Goal: Information Seeking & Learning: Compare options

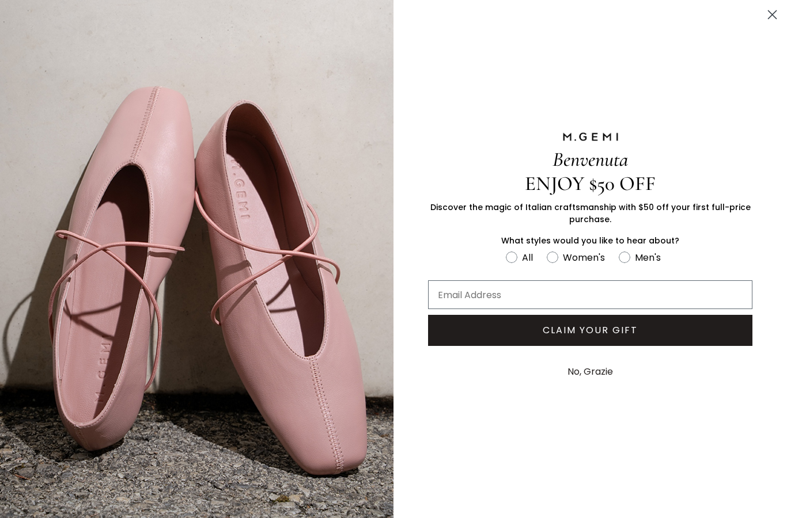
click at [778, 18] on circle "Close dialog" at bounding box center [772, 14] width 19 height 19
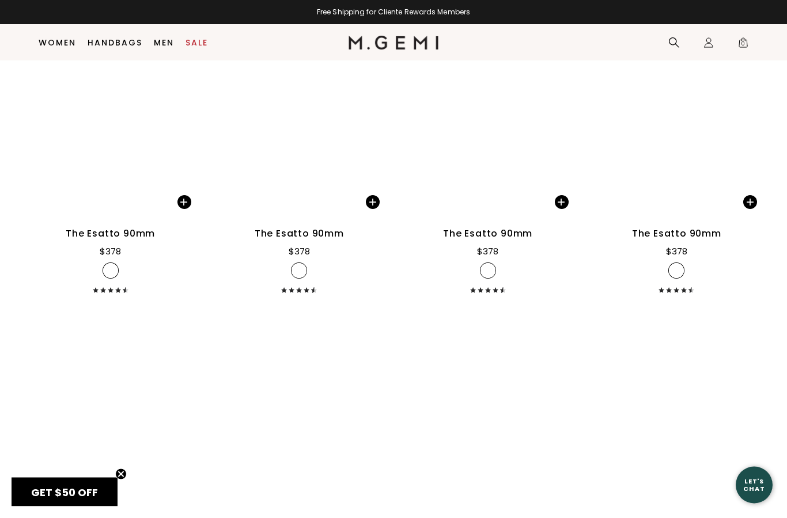
scroll to position [6344, 0]
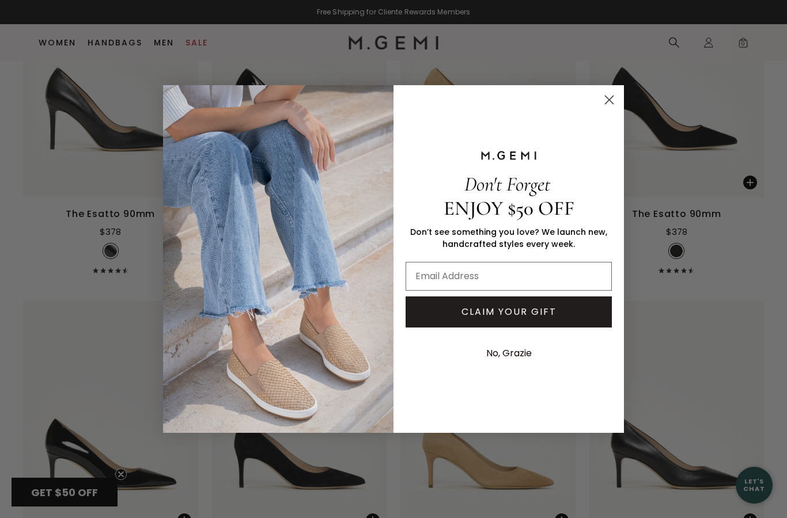
click at [171, 270] on img "POPUP Form" at bounding box center [278, 259] width 230 height 348
click at [608, 109] on circle "Close dialog" at bounding box center [609, 99] width 19 height 19
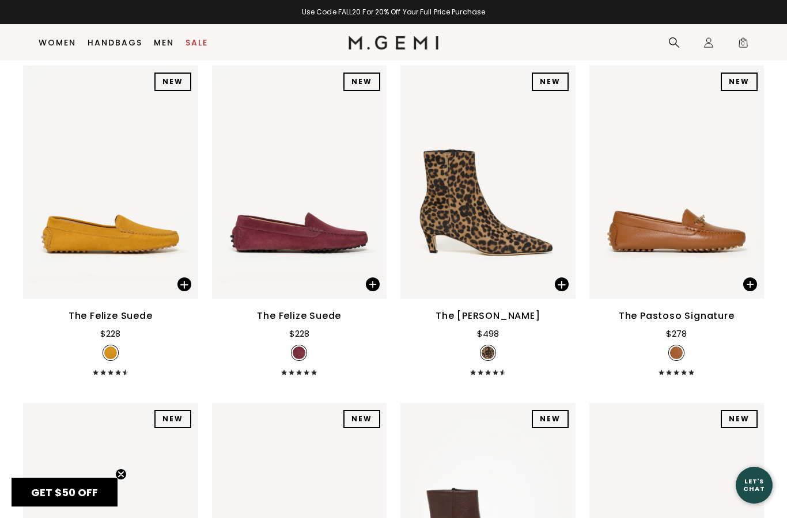
scroll to position [11692, 0]
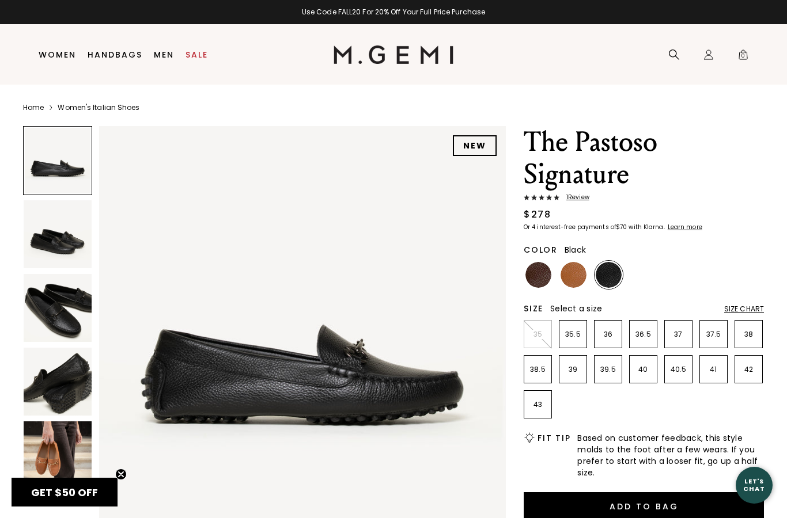
click at [47, 226] on img at bounding box center [58, 234] width 68 height 68
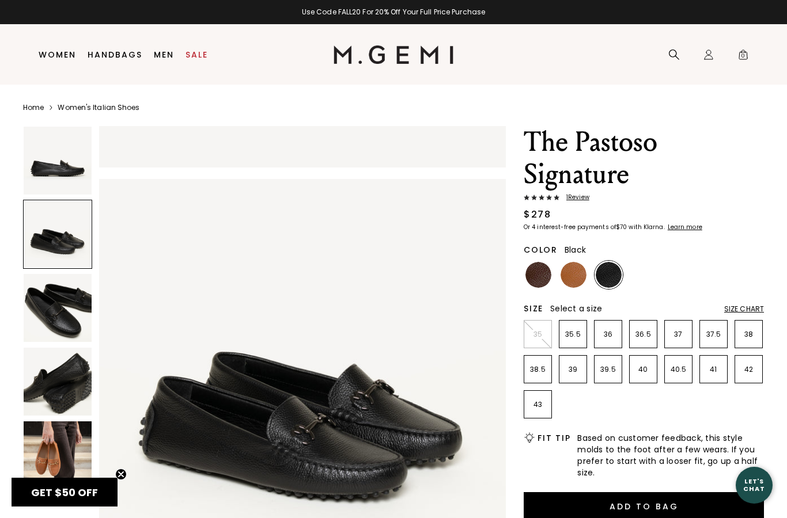
scroll to position [418, 0]
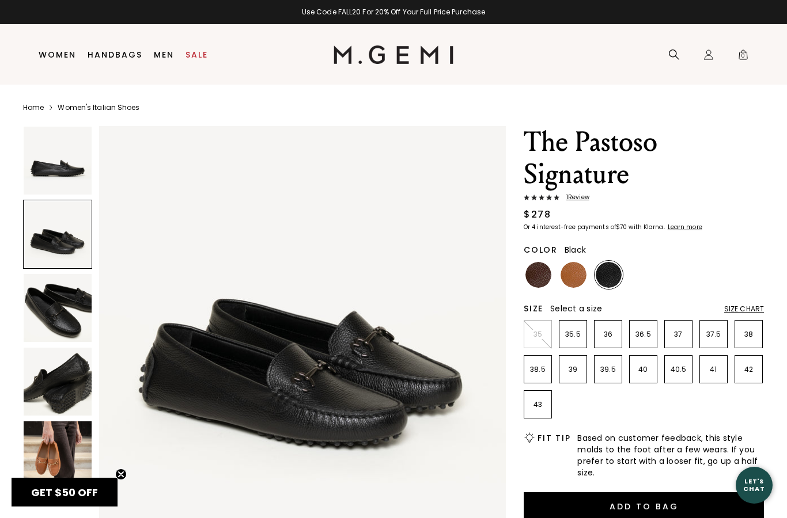
click at [40, 349] on img at bounding box center [58, 382] width 68 height 68
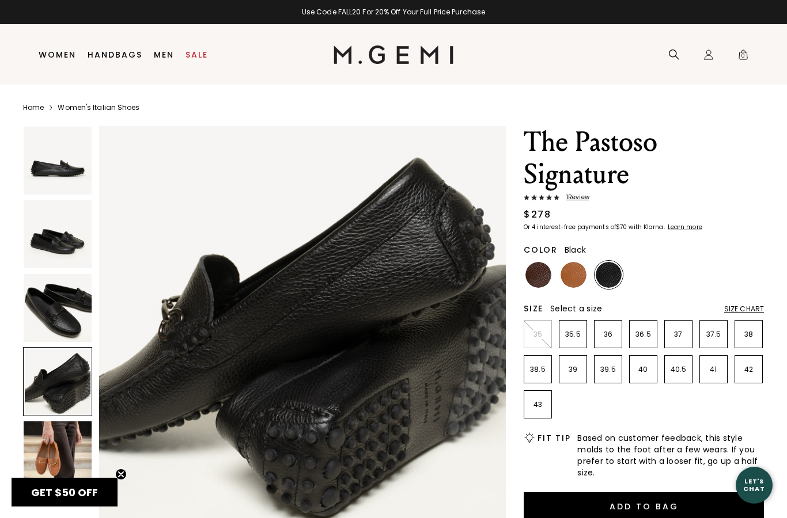
click at [46, 291] on img at bounding box center [58, 308] width 68 height 68
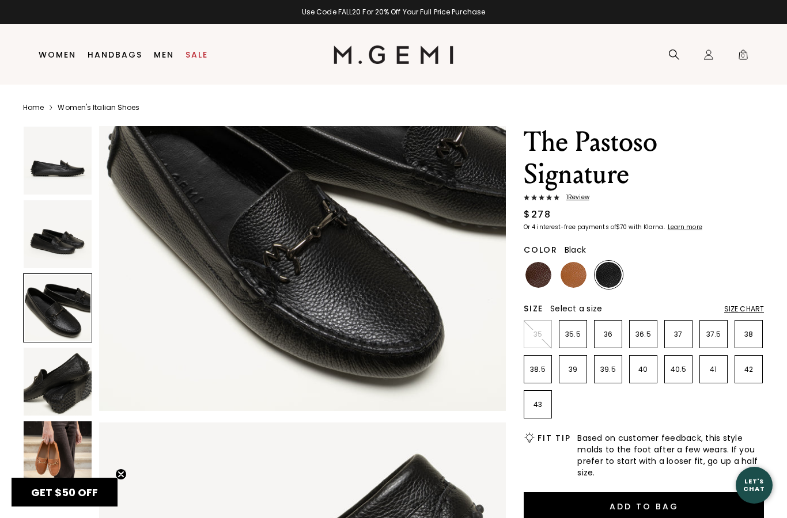
scroll to position [836, 0]
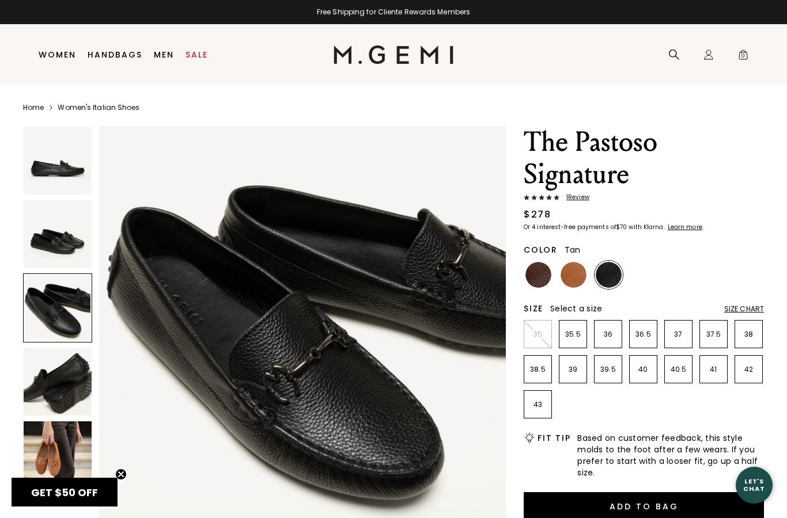
click at [575, 268] on img at bounding box center [573, 275] width 26 height 26
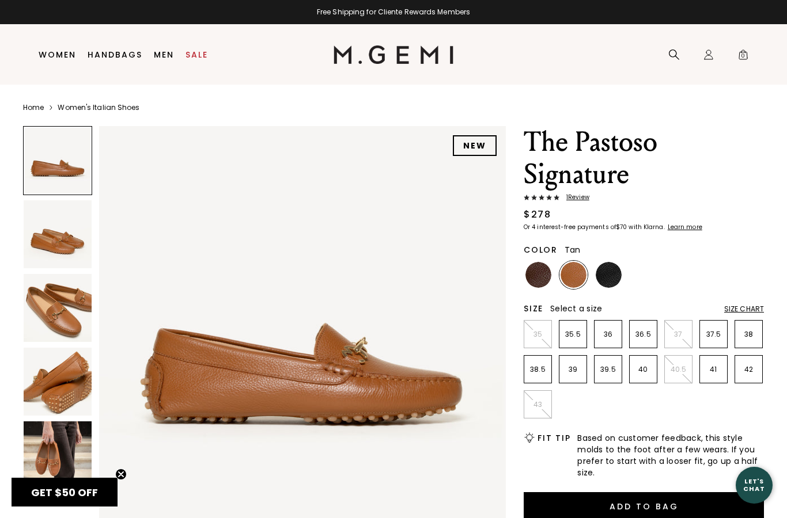
click at [28, 298] on img at bounding box center [58, 308] width 68 height 68
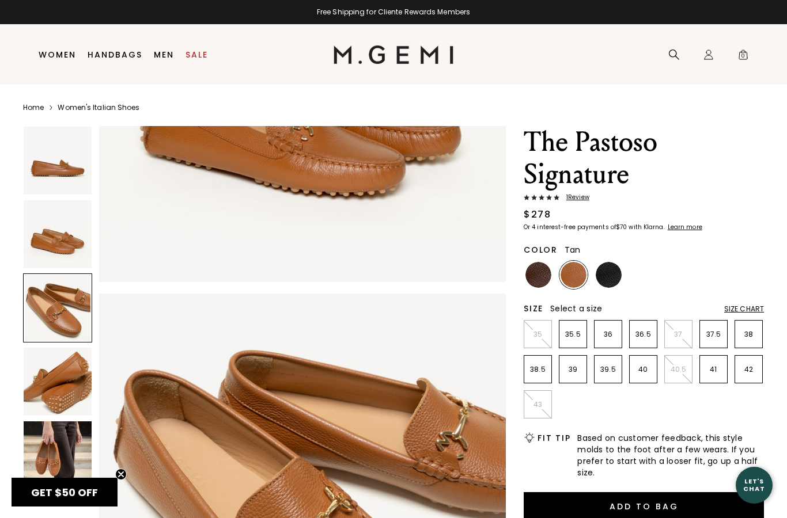
scroll to position [836, 0]
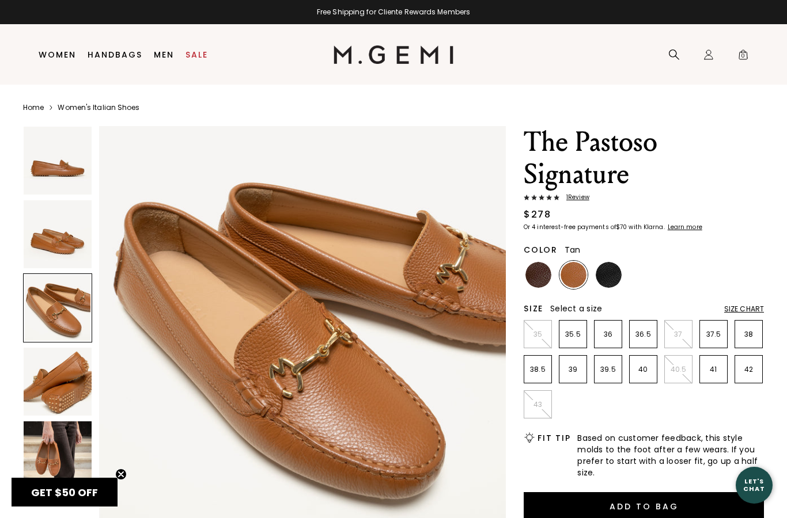
click at [47, 206] on img at bounding box center [58, 234] width 68 height 68
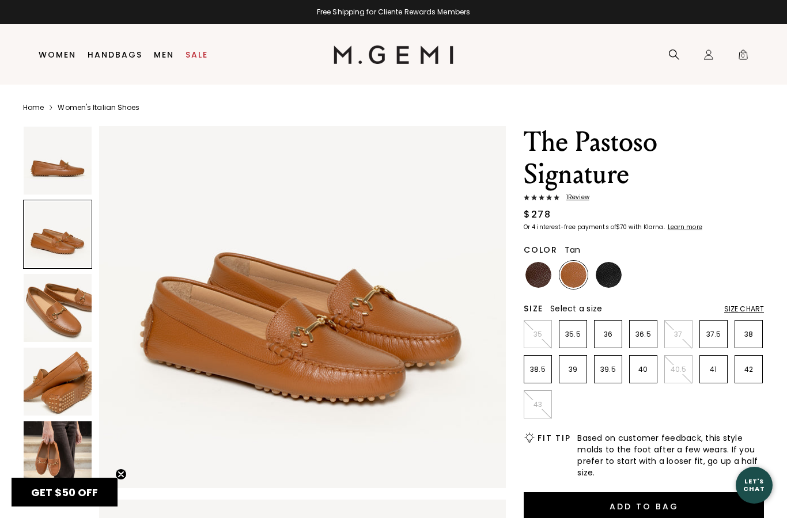
scroll to position [418, 0]
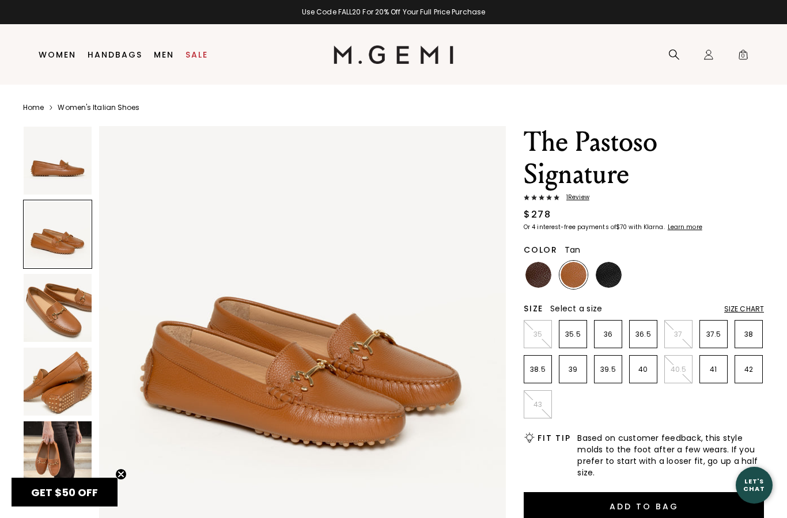
click at [543, 279] on img at bounding box center [538, 275] width 26 height 26
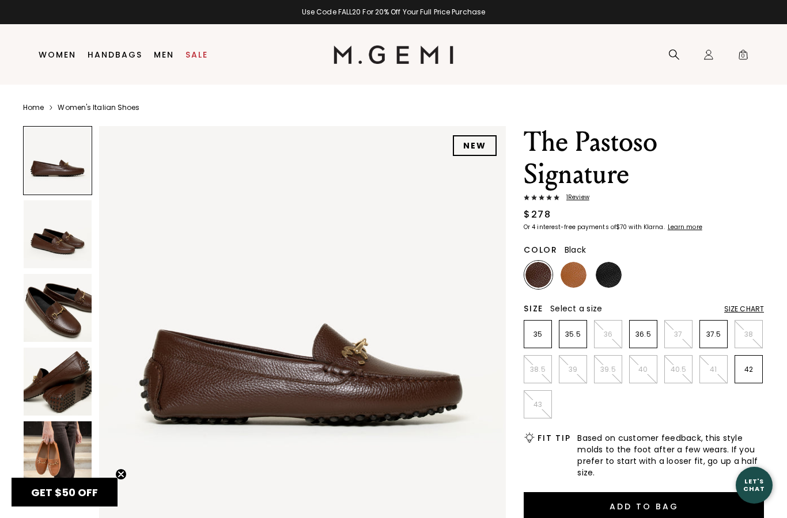
click at [611, 270] on img at bounding box center [609, 275] width 26 height 26
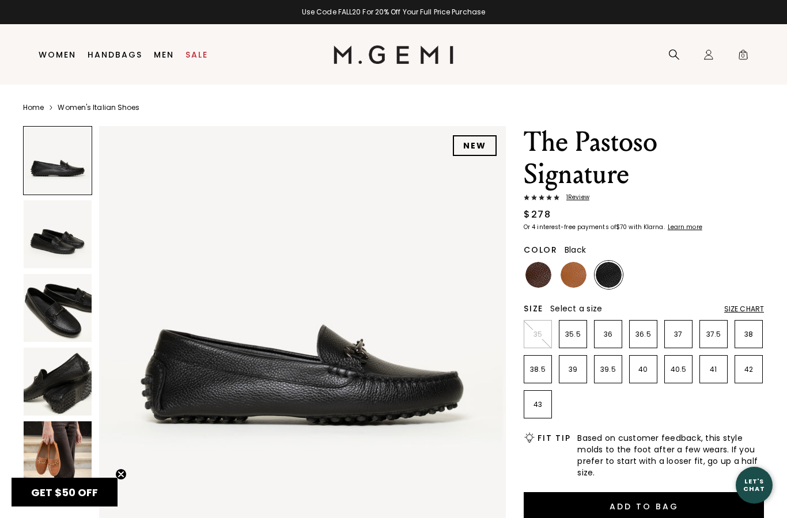
click at [609, 282] on img at bounding box center [609, 275] width 26 height 26
click at [612, 273] on img at bounding box center [609, 275] width 26 height 26
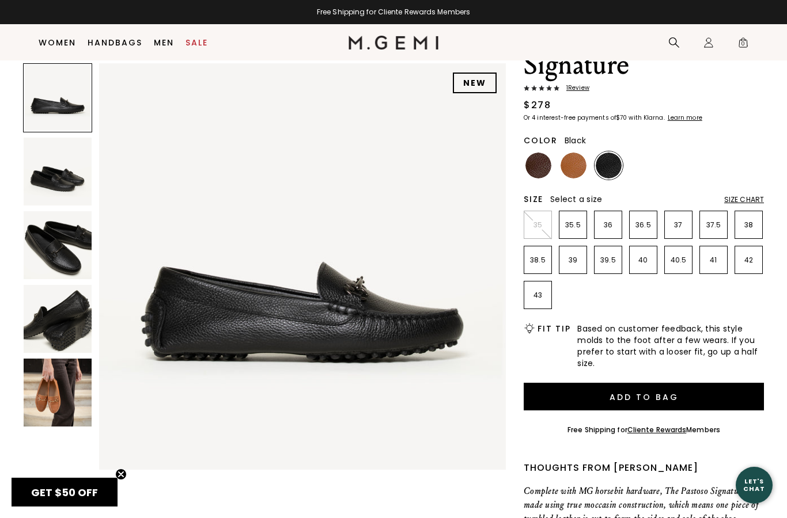
scroll to position [99, 0]
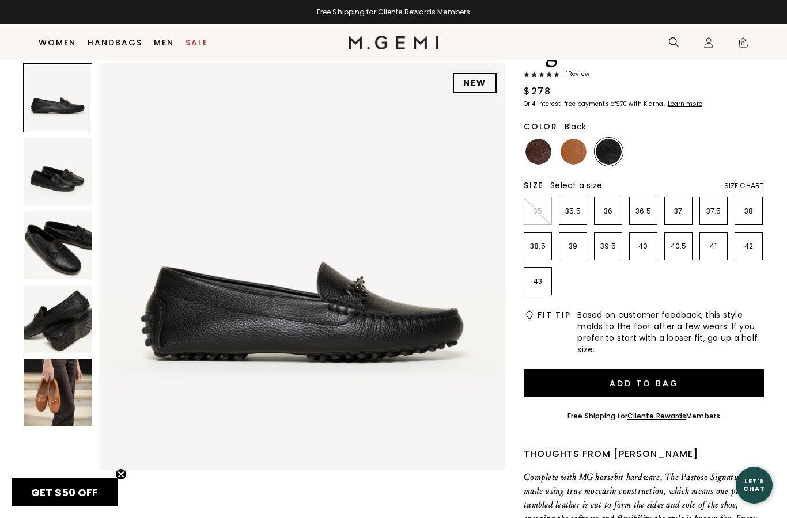
click at [48, 407] on img at bounding box center [58, 393] width 68 height 68
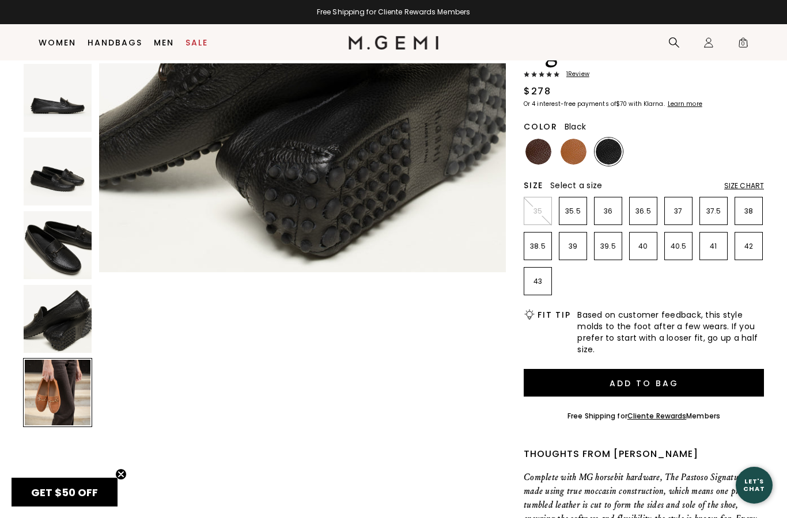
scroll to position [1673, 0]
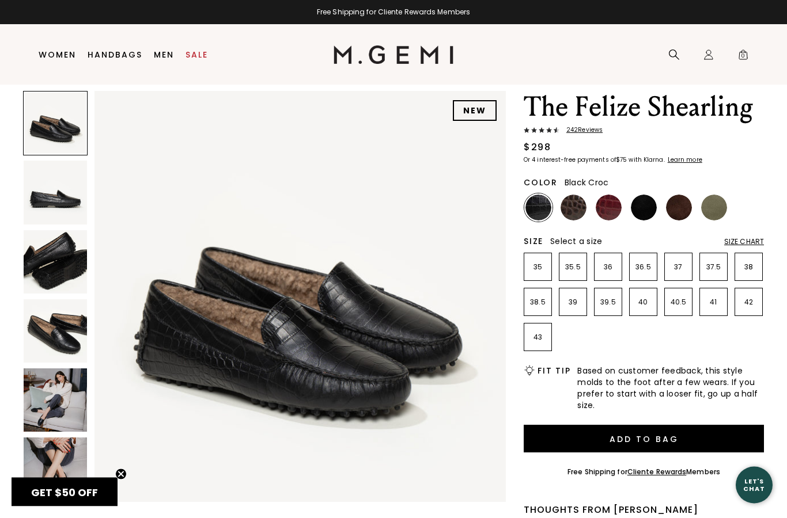
scroll to position [35, 0]
click at [53, 446] on img at bounding box center [55, 469] width 63 height 63
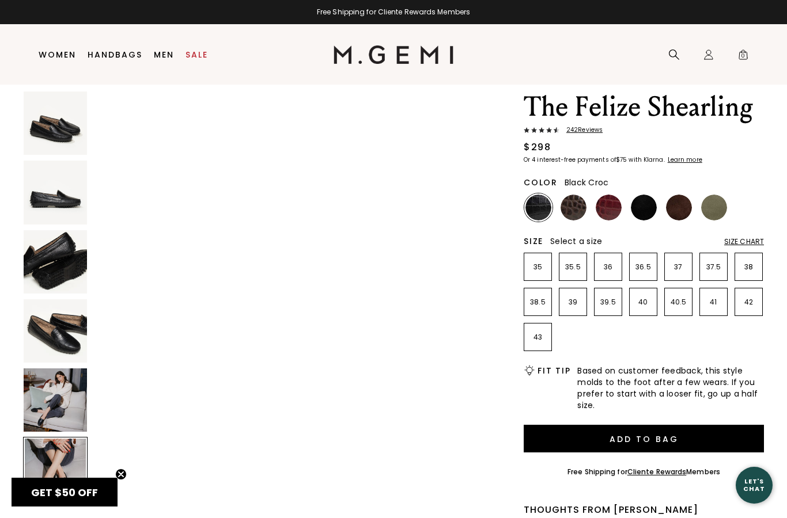
scroll to position [2113, 0]
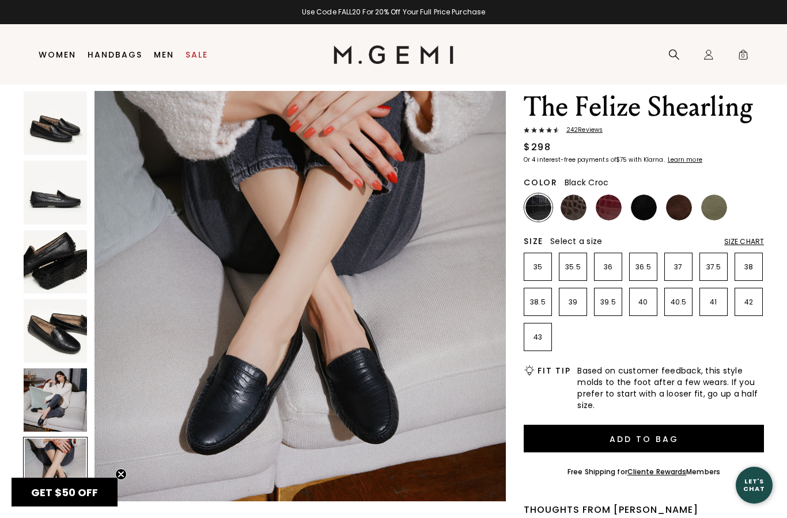
click at [32, 257] on img at bounding box center [55, 261] width 63 height 63
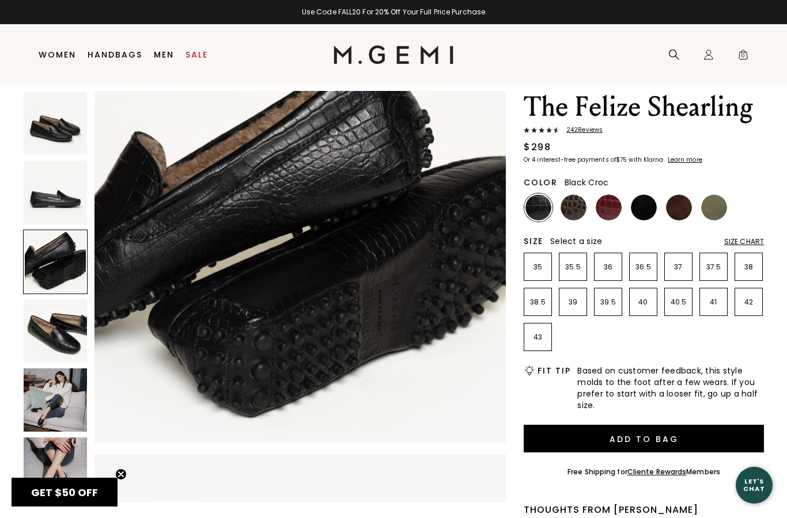
scroll to position [845, 0]
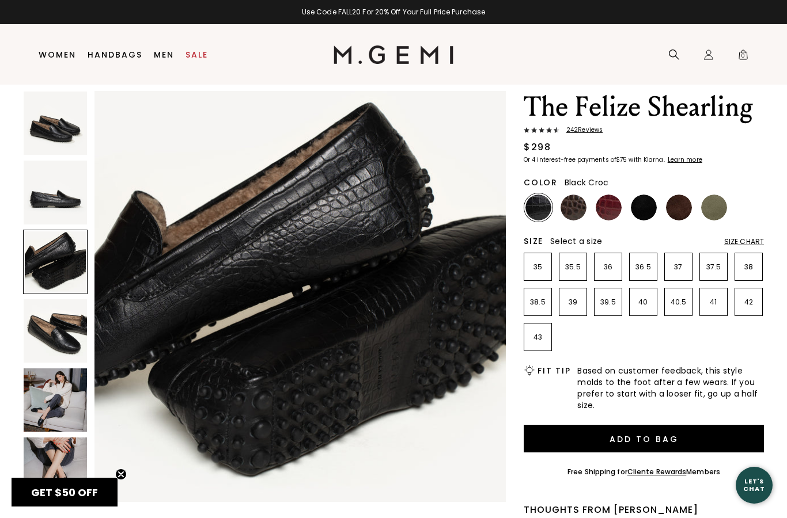
click at [35, 135] on img at bounding box center [55, 123] width 63 height 63
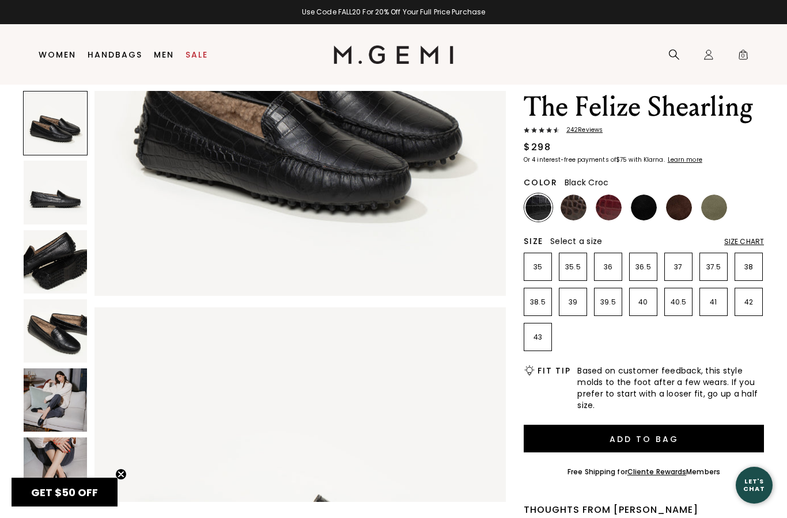
scroll to position [0, 0]
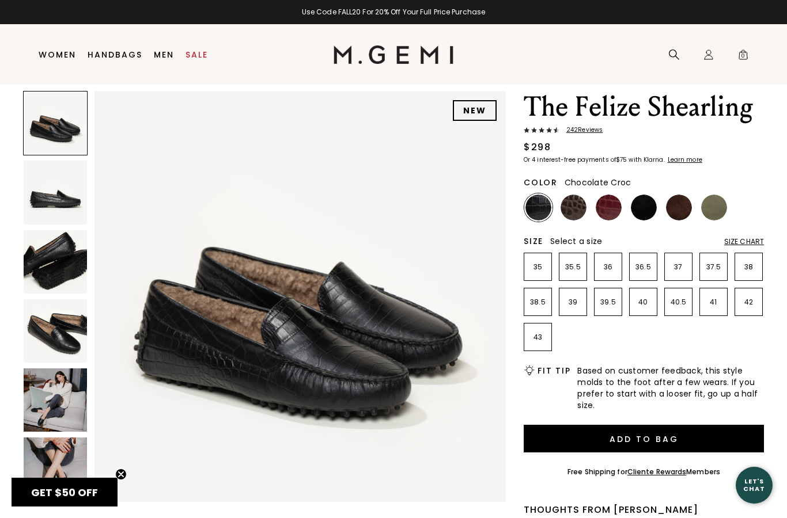
click at [578, 206] on img at bounding box center [573, 208] width 26 height 26
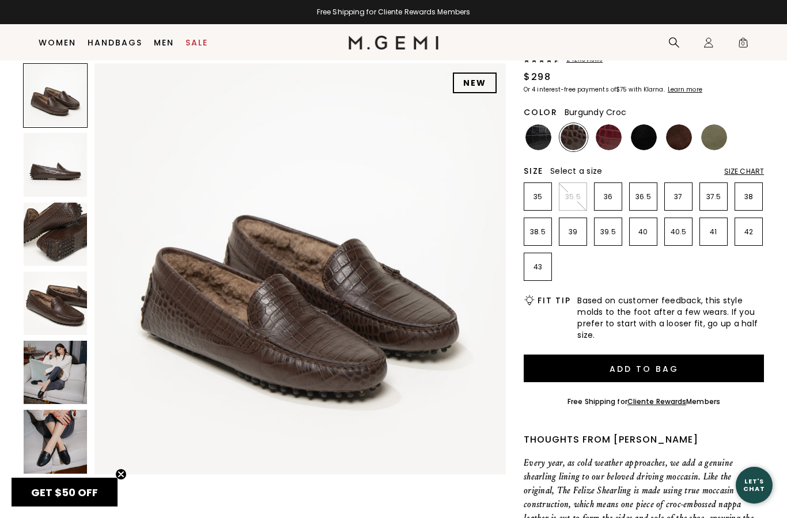
click at [613, 147] on img at bounding box center [609, 137] width 26 height 26
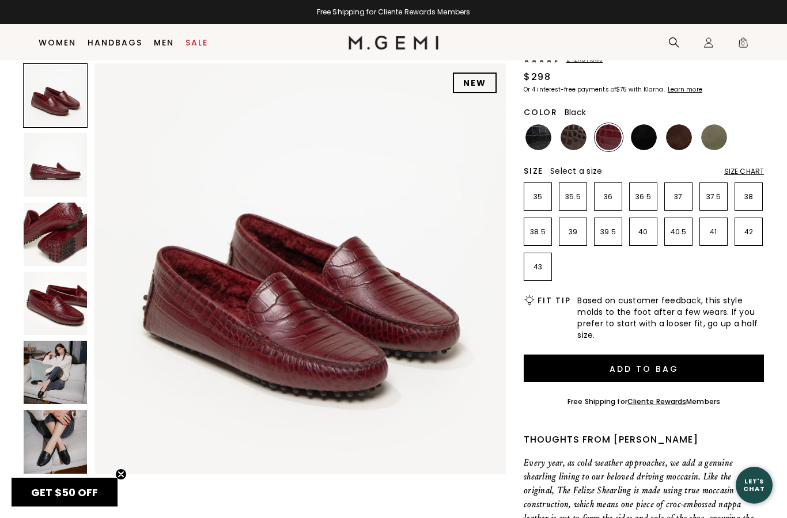
click at [646, 142] on img at bounding box center [644, 137] width 26 height 26
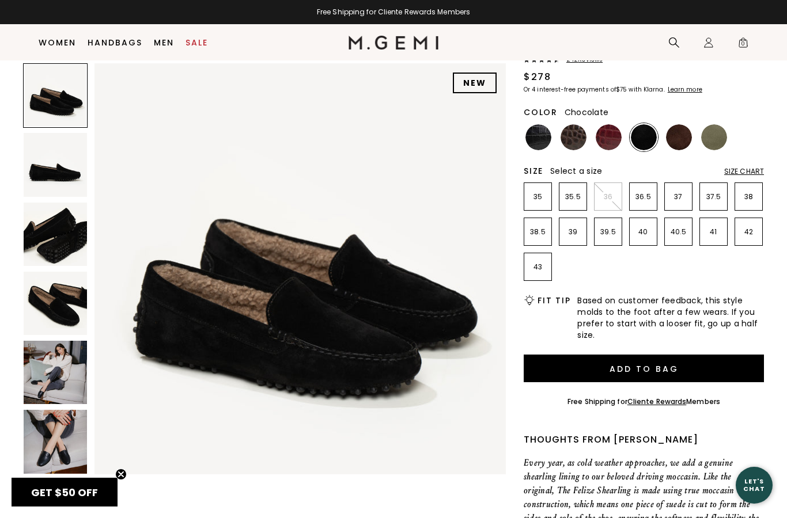
click at [676, 139] on img at bounding box center [679, 137] width 26 height 26
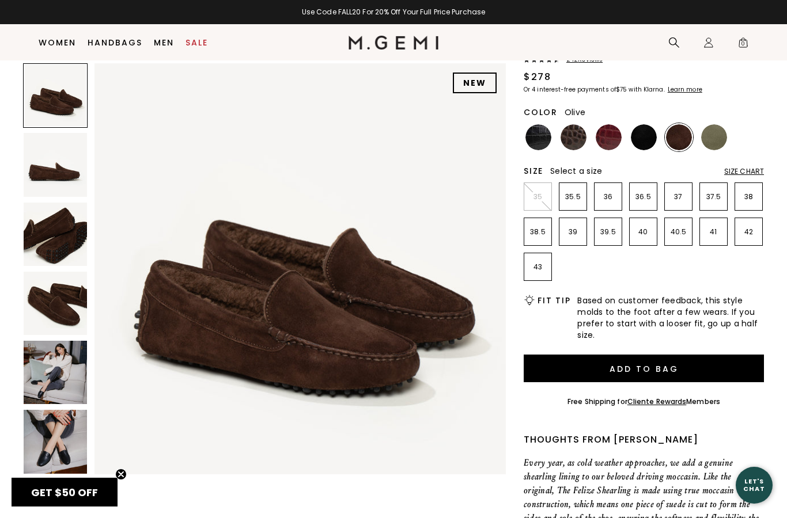
click at [702, 136] on img at bounding box center [714, 137] width 26 height 26
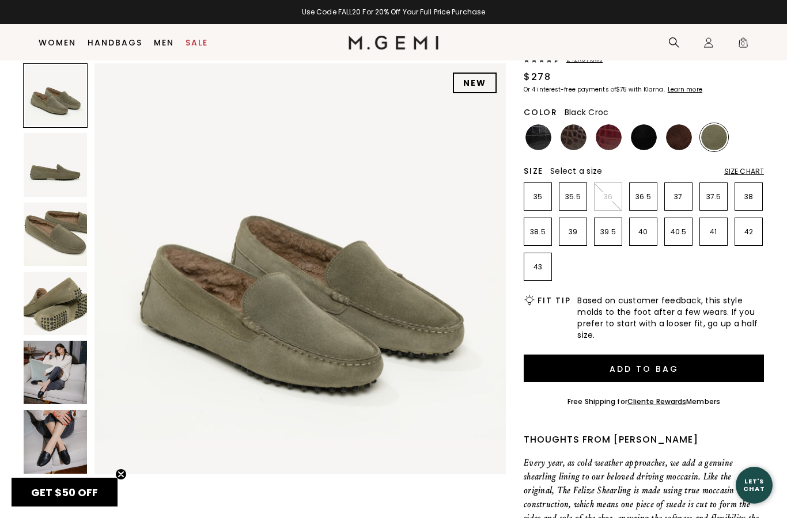
click at [545, 137] on img at bounding box center [538, 137] width 26 height 26
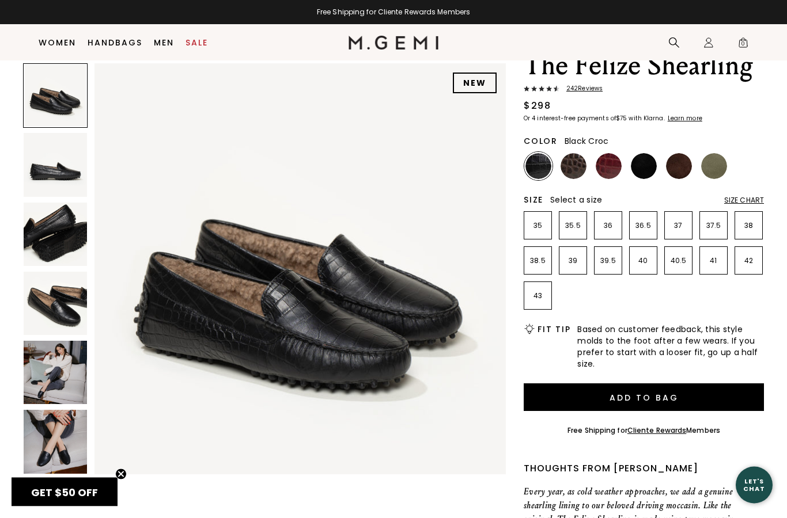
scroll to position [18, 0]
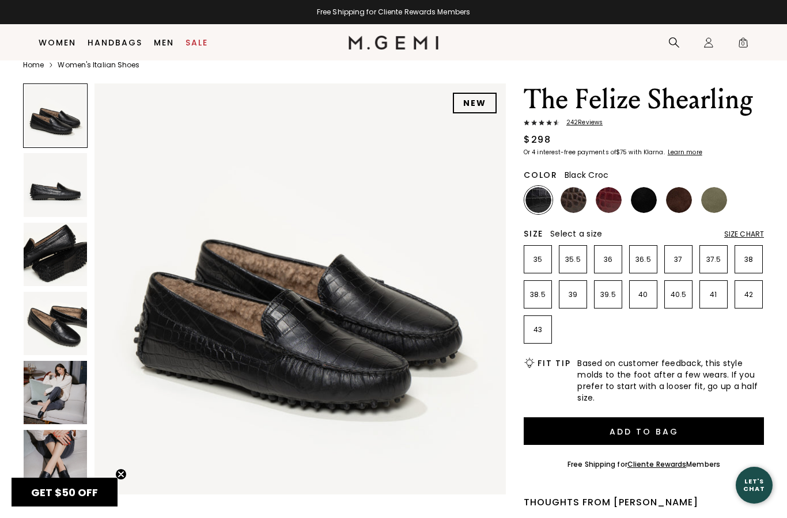
click at [585, 119] on span "242 Review s" at bounding box center [580, 122] width 43 height 7
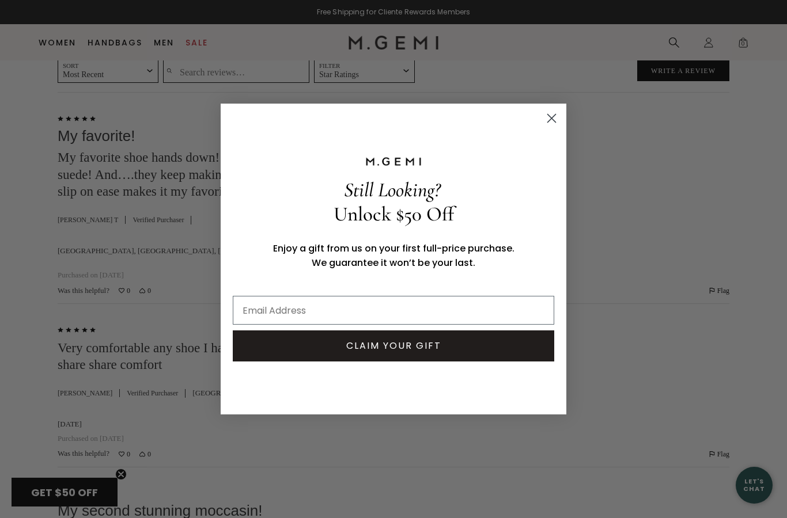
click at [556, 119] on circle "Close dialog" at bounding box center [551, 118] width 19 height 19
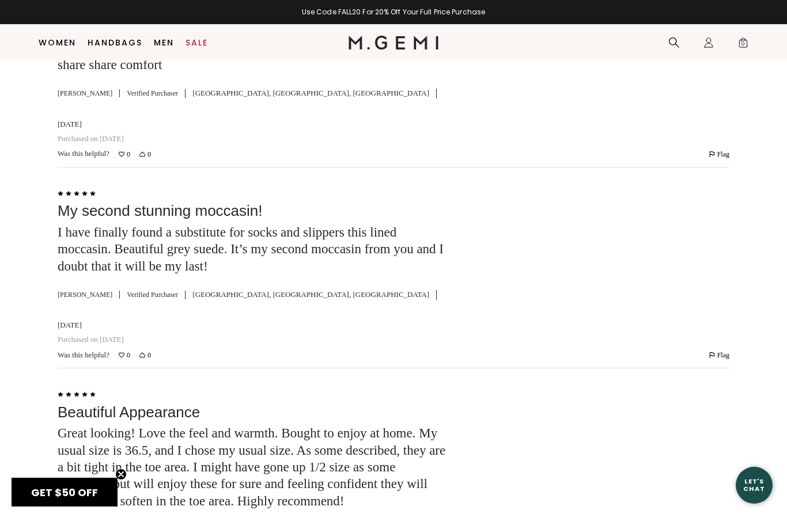
scroll to position [2096, 0]
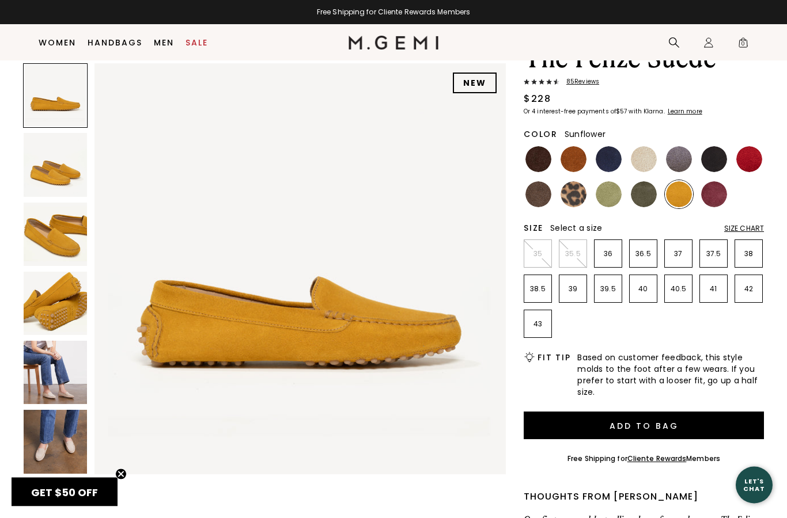
scroll to position [74, 0]
click at [41, 226] on img at bounding box center [55, 234] width 63 height 63
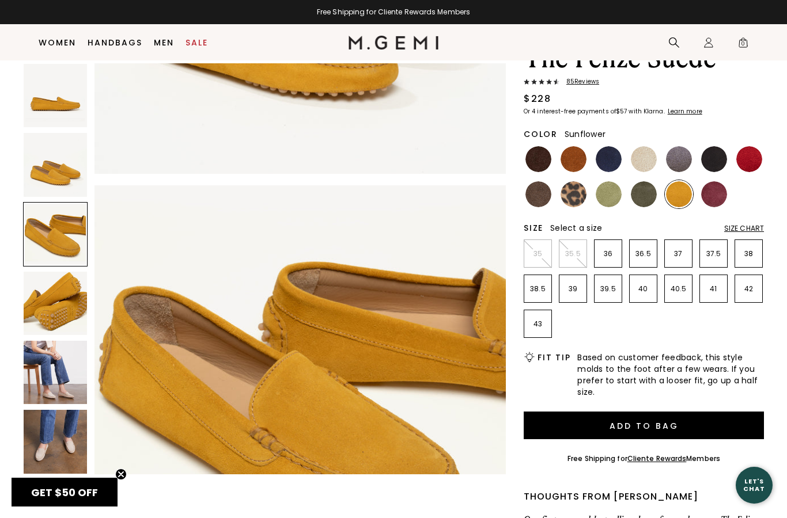
scroll to position [845, 0]
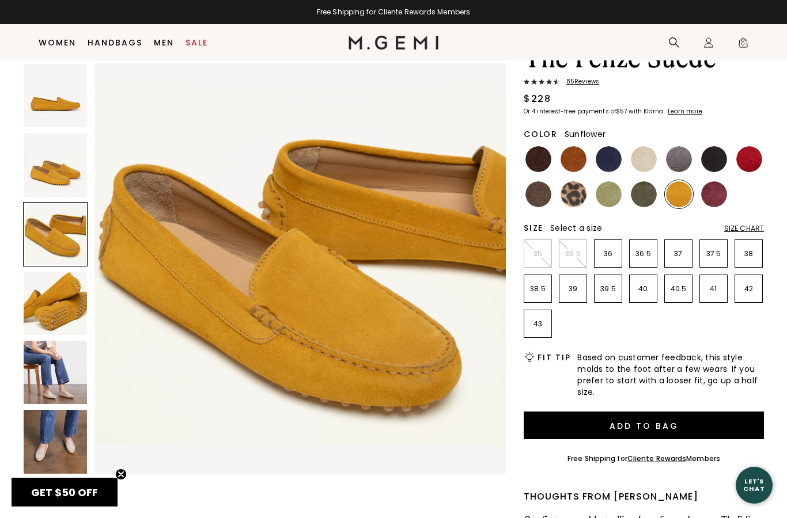
click at [42, 183] on img at bounding box center [55, 164] width 63 height 63
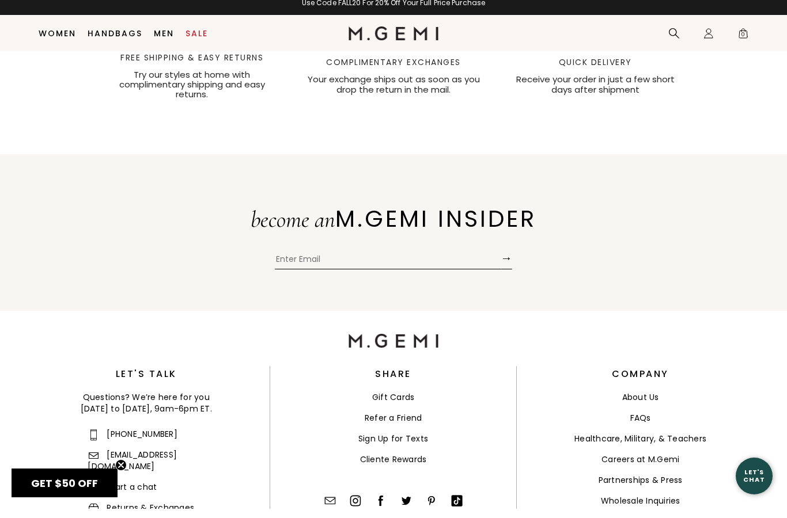
scroll to position [4311, 0]
